Goal: Task Accomplishment & Management: Manage account settings

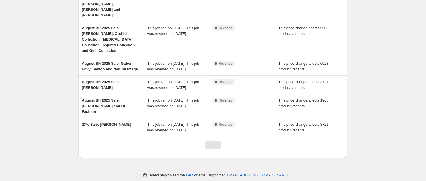
scroll to position [152, 0]
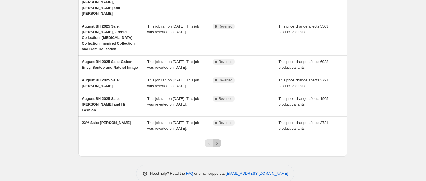
click at [217, 146] on icon "Next" at bounding box center [217, 143] width 6 height 6
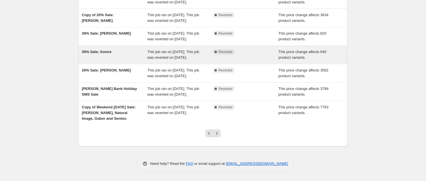
scroll to position [161, 0]
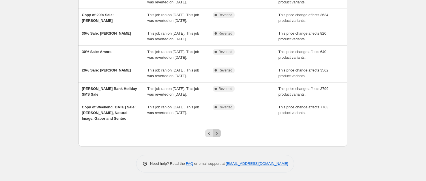
click at [216, 136] on icon "Next" at bounding box center [217, 133] width 6 height 6
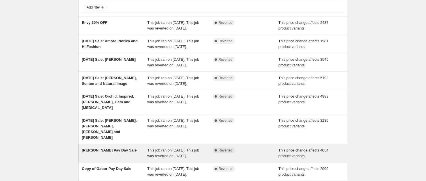
scroll to position [0, 0]
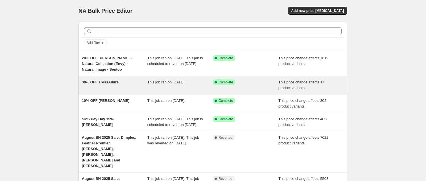
click at [100, 82] on span "30% OFF TressAllure" at bounding box center [100, 82] width 37 height 4
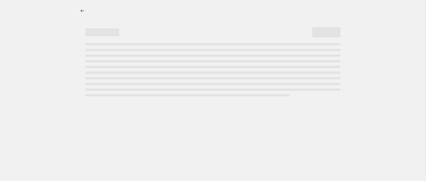
select select "pcap"
select select "no_change"
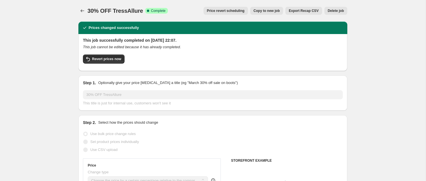
select select "collection"
click at [267, 10] on span "Copy to new job" at bounding box center [267, 10] width 26 height 5
select select "pcap"
select select "no_change"
select select "collection"
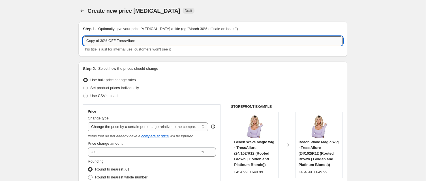
drag, startPoint x: 106, startPoint y: 40, endPoint x: 83, endPoint y: 39, distance: 22.7
click at [83, 39] on input "Copy of 30% OFF TressAllure" at bounding box center [213, 40] width 260 height 9
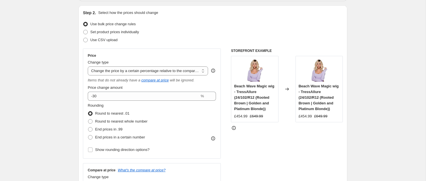
scroll to position [79, 0]
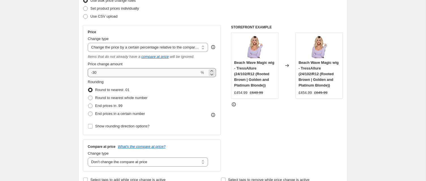
type input "20% OFF Raquel Welch"
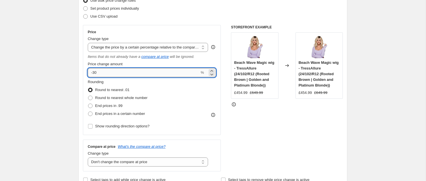
click at [95, 73] on input "-30" at bounding box center [144, 72] width 112 height 9
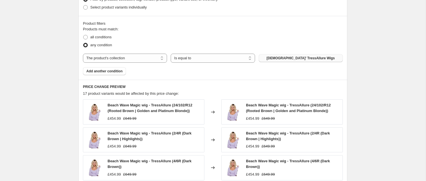
scroll to position [311, 0]
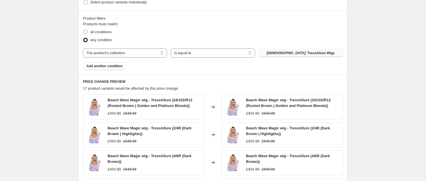
type input "-24"
click at [287, 51] on span "Ladies' TressAllure Wigs" at bounding box center [301, 53] width 68 height 5
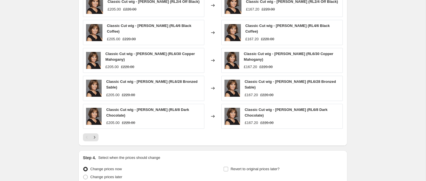
scroll to position [463, 0]
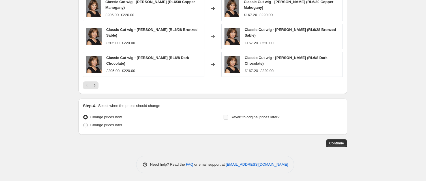
click at [227, 117] on input "Revert to original prices later?" at bounding box center [226, 117] width 5 height 5
checkbox input "true"
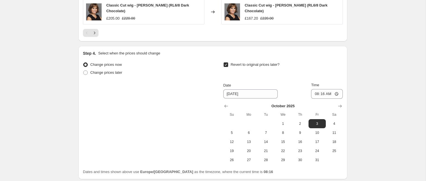
scroll to position [534, 0]
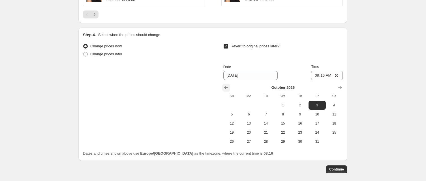
click at [226, 87] on icon "Show previous month, September 2025" at bounding box center [226, 88] width 6 height 6
click at [249, 140] on span "29" at bounding box center [249, 141] width 12 height 5
type input "9/29/2025"
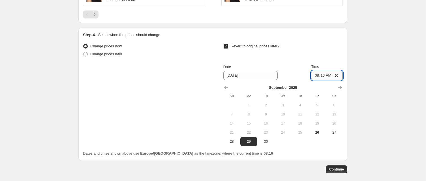
click at [337, 75] on input "08:16" at bounding box center [327, 75] width 32 height 10
type input "01:16"
click at [334, 167] on span "Continue" at bounding box center [336, 169] width 15 height 5
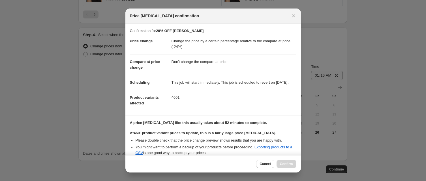
scroll to position [65, 0]
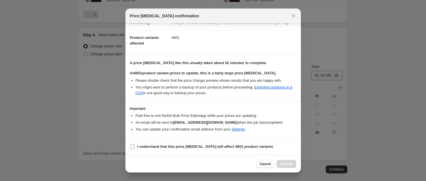
click at [134, 145] on input "I understand that this price change job will affect 4601 product variants" at bounding box center [132, 146] width 5 height 5
checkbox input "true"
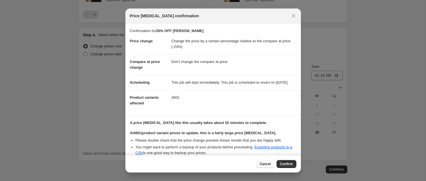
click at [262, 163] on span "Cancel" at bounding box center [265, 163] width 11 height 5
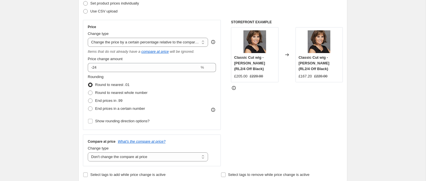
scroll to position [82, 0]
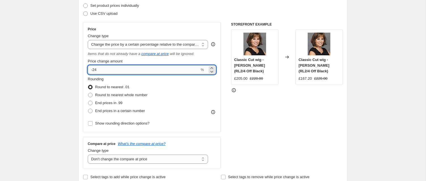
click at [106, 70] on input "-24" at bounding box center [144, 69] width 112 height 9
type input "-7"
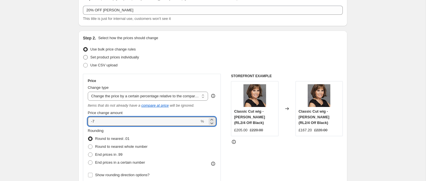
scroll to position [34, 0]
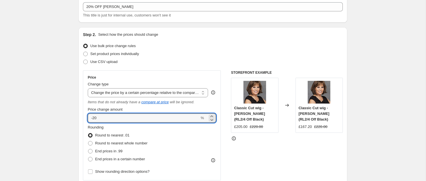
type input "-20"
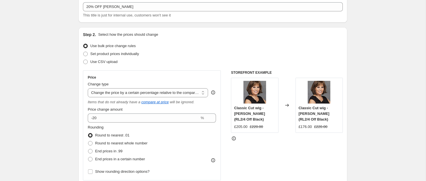
click at [141, 70] on div "Step 2. Select how the prices should change Use bulk price change rules Set pro…" at bounding box center [213, 130] width 260 height 197
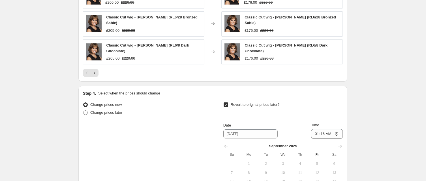
scroll to position [560, 0]
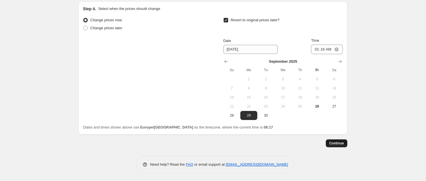
click at [331, 143] on span "Continue" at bounding box center [336, 143] width 15 height 5
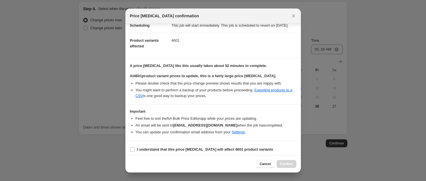
scroll to position [65, 0]
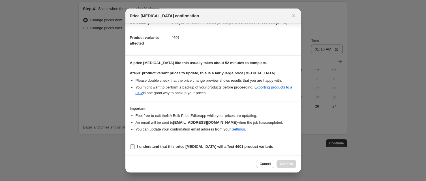
click at [133, 146] on input "I understand that this price change job will affect 4601 product variants" at bounding box center [132, 146] width 5 height 5
checkbox input "true"
click at [285, 163] on span "Confirm" at bounding box center [286, 163] width 13 height 5
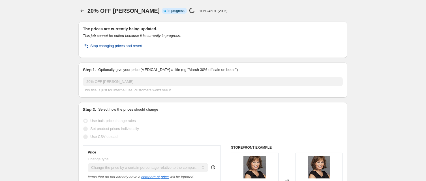
click at [118, 46] on span "Stop changing prices and revert" at bounding box center [116, 46] width 52 height 6
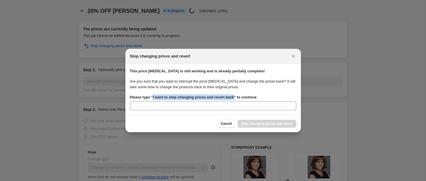
drag, startPoint x: 238, startPoint y: 97, endPoint x: 154, endPoint y: 99, distance: 83.8
click at [154, 99] on b "Please type " I want to stop changing prices and revert back " to continue" at bounding box center [193, 97] width 127 height 4
copy b "I want to stop changing prices and revert back"
click at [225, 123] on span "Cancel" at bounding box center [226, 123] width 11 height 5
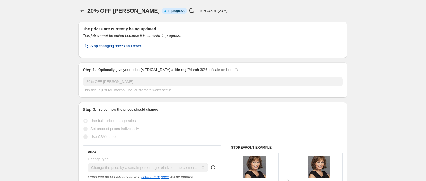
click at [97, 46] on span "Stop changing prices and revert" at bounding box center [116, 46] width 52 height 6
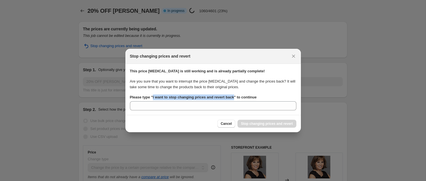
drag, startPoint x: 154, startPoint y: 97, endPoint x: 238, endPoint y: 97, distance: 84.4
click at [238, 97] on b "Please type " I want to stop changing prices and revert back " to continue" at bounding box center [193, 97] width 127 height 4
copy b "I want to stop changing prices and revert back"
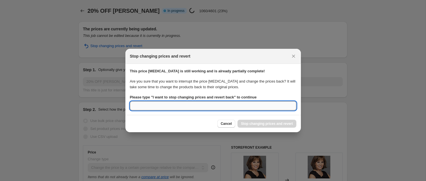
click at [169, 108] on input "Please type " I want to stop changing prices and revert back " to continue" at bounding box center [213, 105] width 166 height 9
paste input "I want to stop changing prices and revert back"
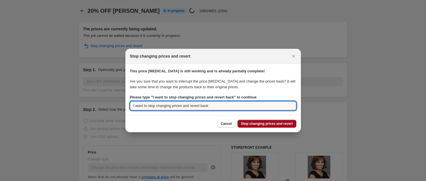
type input "I want to stop changing prices and revert back"
click at [262, 123] on span "Stop changing prices and revert" at bounding box center [267, 123] width 52 height 5
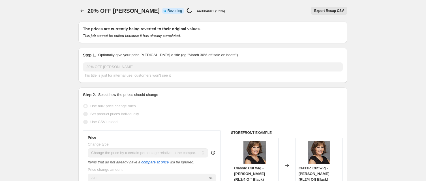
select select "pcap"
select select "no_change"
select select "collection"
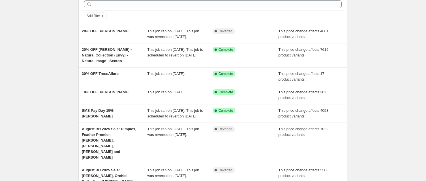
scroll to position [28, 0]
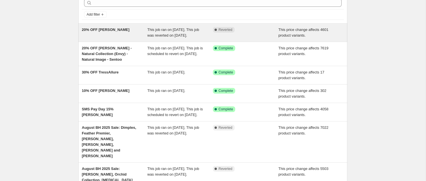
click at [156, 32] on div "This job ran on 26 September 2025. This job was reverted on 26 September 2025." at bounding box center [180, 32] width 66 height 11
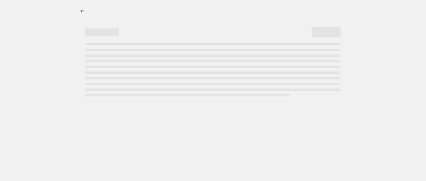
select select "pcap"
select select "no_change"
select select "collection"
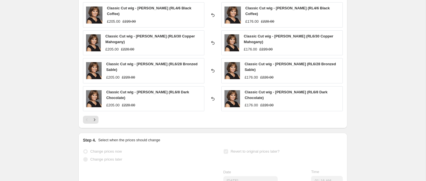
scroll to position [479, 0]
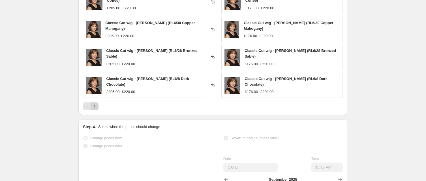
click at [95, 105] on icon "Next" at bounding box center [94, 106] width 1 height 3
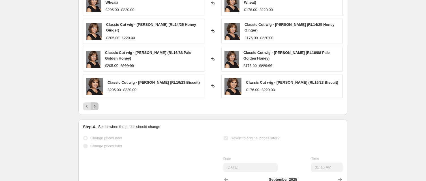
click at [95, 105] on icon "Next" at bounding box center [94, 106] width 1 height 3
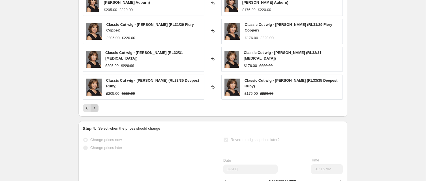
click at [94, 105] on icon "Next" at bounding box center [95, 108] width 6 height 6
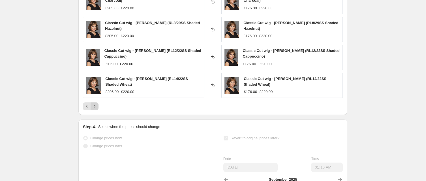
click at [94, 105] on icon "Next" at bounding box center [95, 106] width 6 height 6
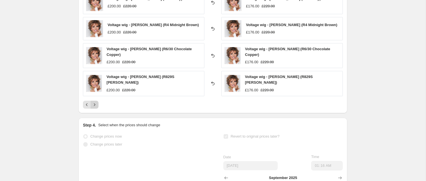
click at [94, 105] on icon "Next" at bounding box center [95, 105] width 6 height 6
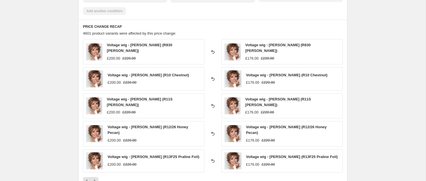
scroll to position [0, 0]
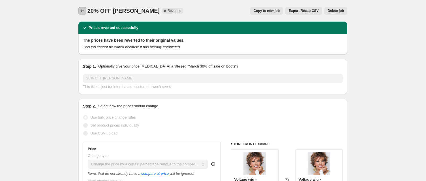
click at [81, 10] on icon "Price change jobs" at bounding box center [83, 11] width 6 height 6
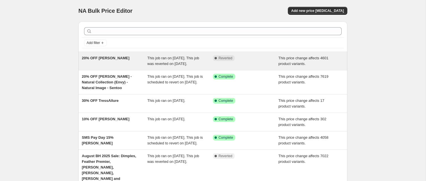
click at [129, 60] on div "20% OFF Raquel Welch" at bounding box center [115, 60] width 66 height 11
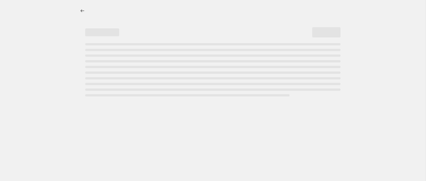
select select "pcap"
select select "no_change"
select select "collection"
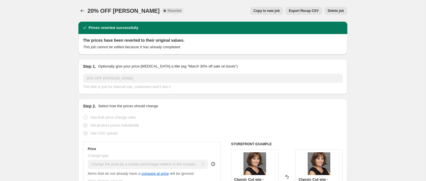
click at [264, 11] on span "Copy to new job" at bounding box center [267, 10] width 26 height 5
select select "pcap"
select select "no_change"
select select "collection"
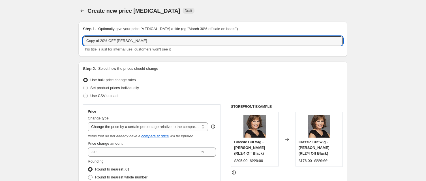
drag, startPoint x: 101, startPoint y: 41, endPoint x: 95, endPoint y: 23, distance: 19.3
click at [95, 23] on div "Step 1. Optionally give your price change job a title (eg "March 30% off sale o…" at bounding box center [212, 39] width 269 height 35
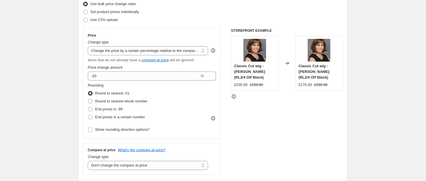
scroll to position [67, 0]
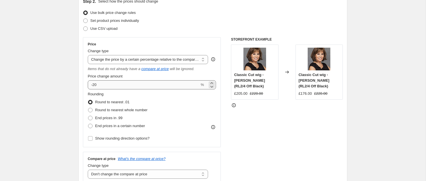
type input "20% OFF Raquel Welch"
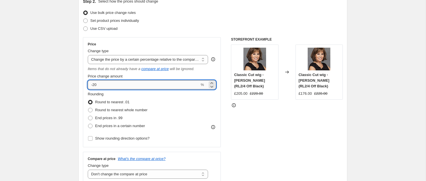
click at [100, 83] on input "-20" at bounding box center [144, 84] width 112 height 9
type input "-2"
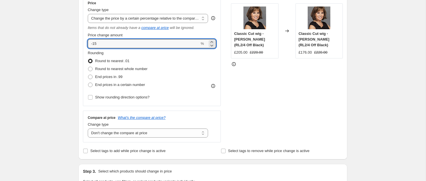
scroll to position [108, 0]
type input "-15"
click at [121, 19] on select "Change the price to a certain amount Change the price by a certain amount Chang…" at bounding box center [148, 18] width 120 height 9
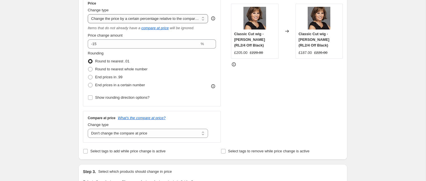
click at [88, 14] on select "Change the price to a certain amount Change the price by a certain amount Chang…" at bounding box center [148, 18] width 120 height 9
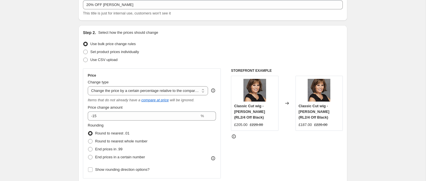
scroll to position [0, 0]
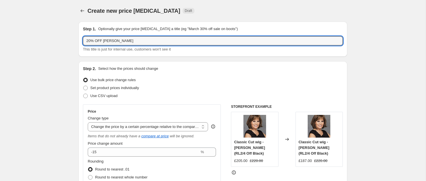
drag, startPoint x: 91, startPoint y: 40, endPoint x: 74, endPoint y: 24, distance: 23.8
type input "15% OFF Raquel Welch"
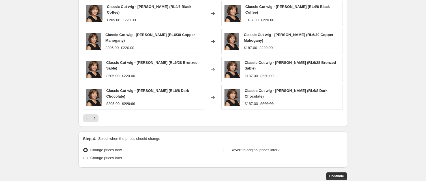
scroll to position [463, 0]
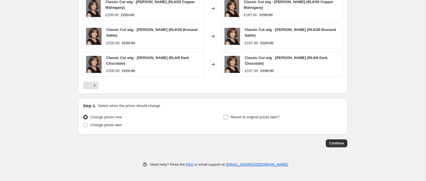
click at [227, 116] on input "Revert to original prices later?" at bounding box center [226, 117] width 5 height 5
checkbox input "true"
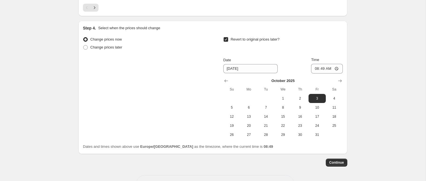
scroll to position [542, 0]
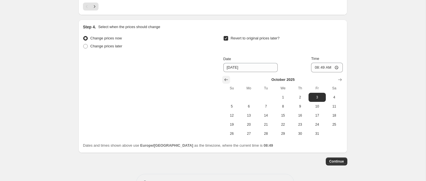
click at [224, 78] on icon "Show previous month, September 2025" at bounding box center [226, 80] width 6 height 6
click at [250, 132] on span "29" at bounding box center [249, 133] width 12 height 5
type input "9/29/2025"
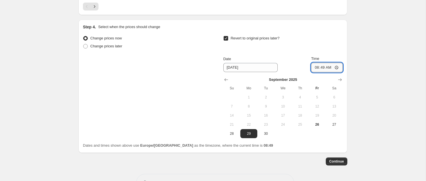
click at [327, 67] on input "08:49" at bounding box center [327, 68] width 32 height 10
click at [324, 67] on input "08:49" at bounding box center [327, 68] width 32 height 10
click at [336, 66] on input "08:49" at bounding box center [327, 68] width 32 height 10
type input "02:49"
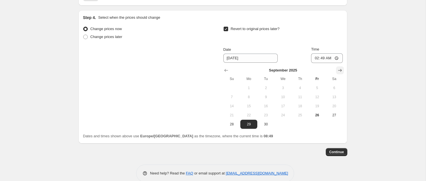
scroll to position [554, 0]
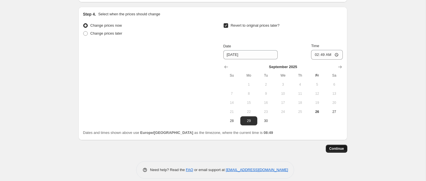
click at [332, 147] on span "Continue" at bounding box center [336, 148] width 15 height 5
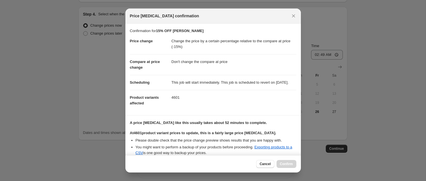
scroll to position [105, 0]
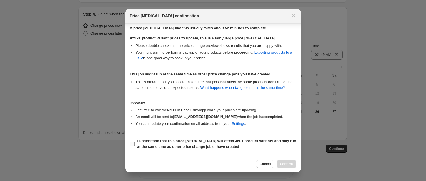
click at [133, 144] on input "I understand that this price change job will affect 4601 product variants and m…" at bounding box center [132, 143] width 5 height 5
checkbox input "true"
click at [282, 163] on span "Confirm" at bounding box center [286, 163] width 13 height 5
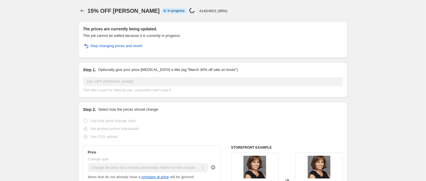
select select "pcap"
select select "no_change"
select select "collection"
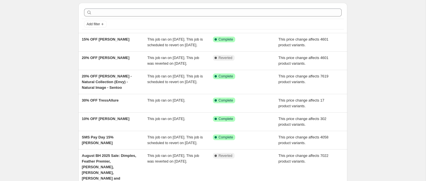
scroll to position [19, 0]
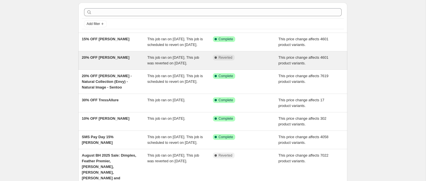
click at [124, 64] on div "20% OFF [PERSON_NAME]" at bounding box center [115, 60] width 66 height 11
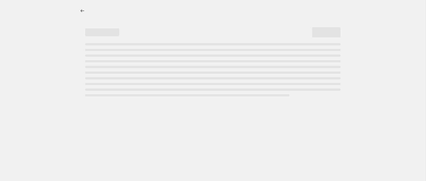
select select "pcap"
select select "no_change"
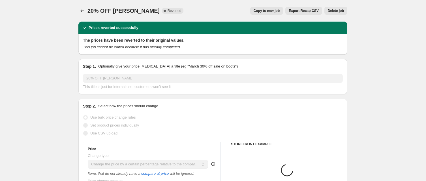
select select "collection"
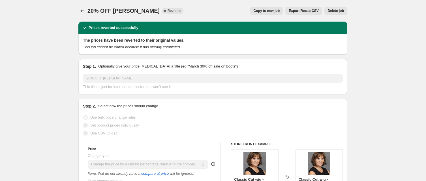
click at [332, 10] on span "Delete job" at bounding box center [336, 10] width 16 height 5
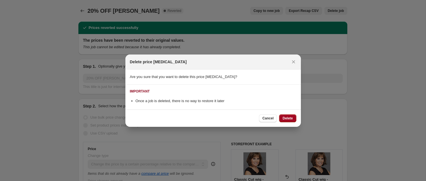
click at [285, 118] on span "Delete" at bounding box center [288, 118] width 10 height 5
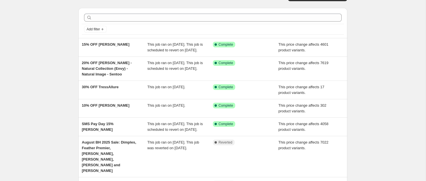
scroll to position [14, 0]
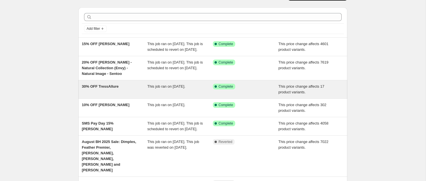
click at [104, 94] on div "30% OFF TressAllure" at bounding box center [115, 89] width 66 height 11
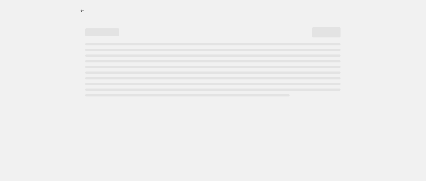
select select "pcap"
select select "no_change"
select select "collection"
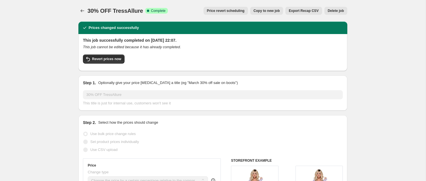
click at [258, 11] on span "Copy to new job" at bounding box center [267, 10] width 26 height 5
select select "pcap"
select select "no_change"
select select "collection"
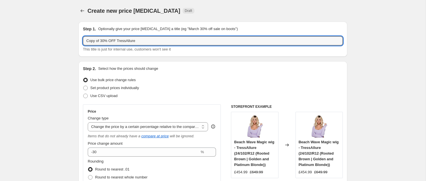
drag, startPoint x: 101, startPoint y: 40, endPoint x: 89, endPoint y: 19, distance: 24.5
click at [90, 23] on div "Step 1. Optionally give your price change job a title (eg "March 30% off sale o…" at bounding box center [212, 39] width 269 height 35
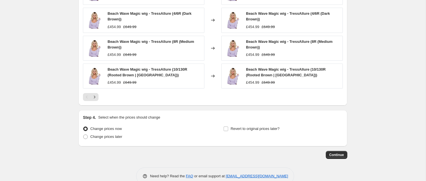
scroll to position [465, 0]
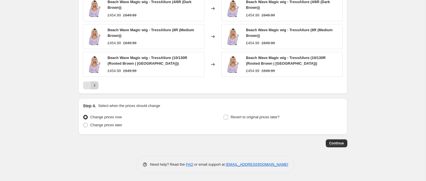
type input "30% OFF TressAllure"
click at [94, 84] on icon "Next" at bounding box center [95, 85] width 6 height 6
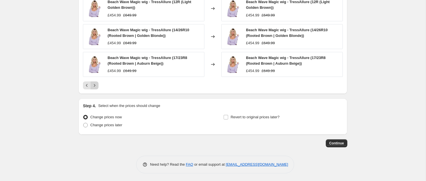
click at [94, 84] on icon "Next" at bounding box center [95, 85] width 6 height 6
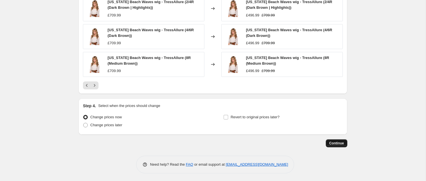
click at [334, 143] on span "Continue" at bounding box center [336, 143] width 15 height 5
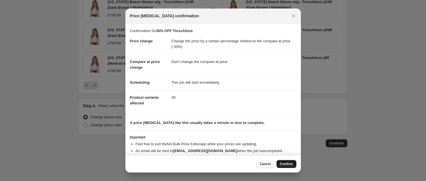
click at [283, 162] on span "Confirm" at bounding box center [286, 163] width 13 height 5
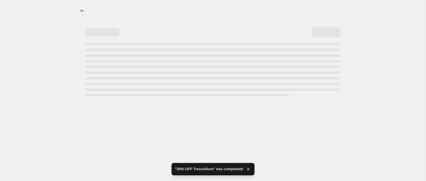
select select "pcap"
select select "no_change"
select select "collection"
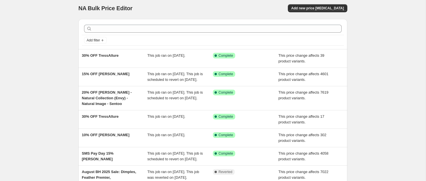
scroll to position [4, 0]
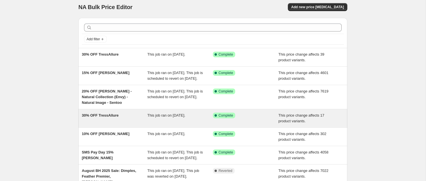
click at [141, 123] on div "30% OFF TressAllure" at bounding box center [115, 117] width 66 height 11
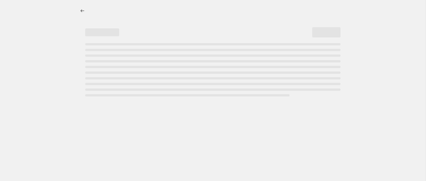
select select "pcap"
select select "no_change"
select select "collection"
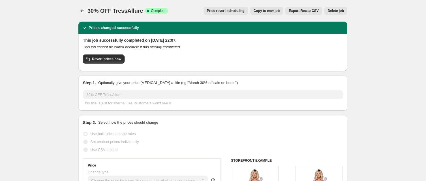
click at [332, 10] on span "Delete job" at bounding box center [336, 10] width 16 height 5
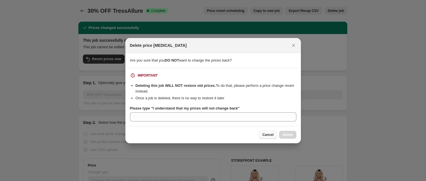
click at [267, 134] on span "Cancel" at bounding box center [267, 134] width 11 height 5
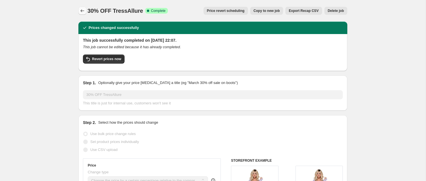
click at [82, 11] on icon "Price change jobs" at bounding box center [83, 11] width 6 height 6
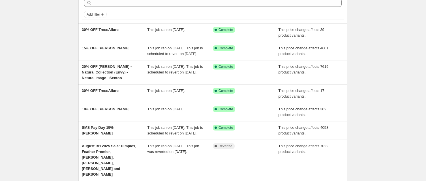
scroll to position [29, 0]
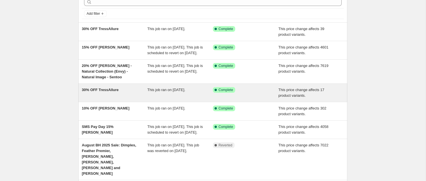
click at [168, 97] on div "This job ran on 25 September 2025." at bounding box center [180, 92] width 66 height 11
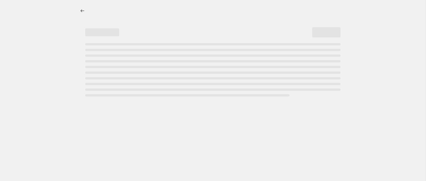
select select "pcap"
select select "no_change"
select select "collection"
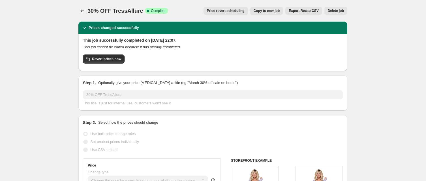
click at [333, 10] on span "Delete job" at bounding box center [336, 10] width 16 height 5
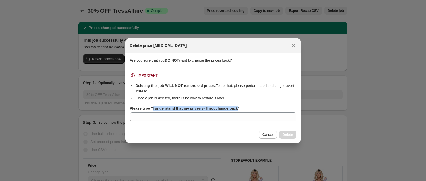
drag, startPoint x: 154, startPoint y: 108, endPoint x: 242, endPoint y: 109, distance: 88.0
click at [240, 109] on b "Please type "I understand that my prices will not change back"" at bounding box center [185, 108] width 110 height 4
copy b "I understand that my prices will not change back"
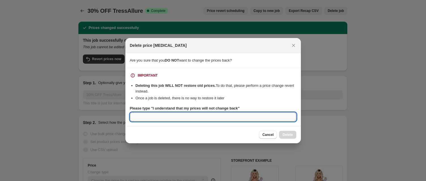
click at [183, 117] on input "Please type "I understand that my prices will not change back"" at bounding box center [213, 116] width 166 height 9
paste input "I understand that my prices will not change back"
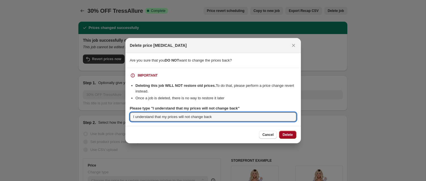
type input "I understand that my prices will not change back"
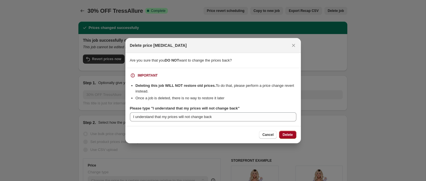
click at [285, 134] on span "Delete" at bounding box center [288, 134] width 10 height 5
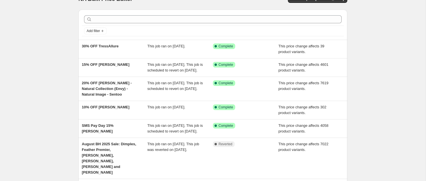
scroll to position [16, 0]
